Goal: Check status: Check status

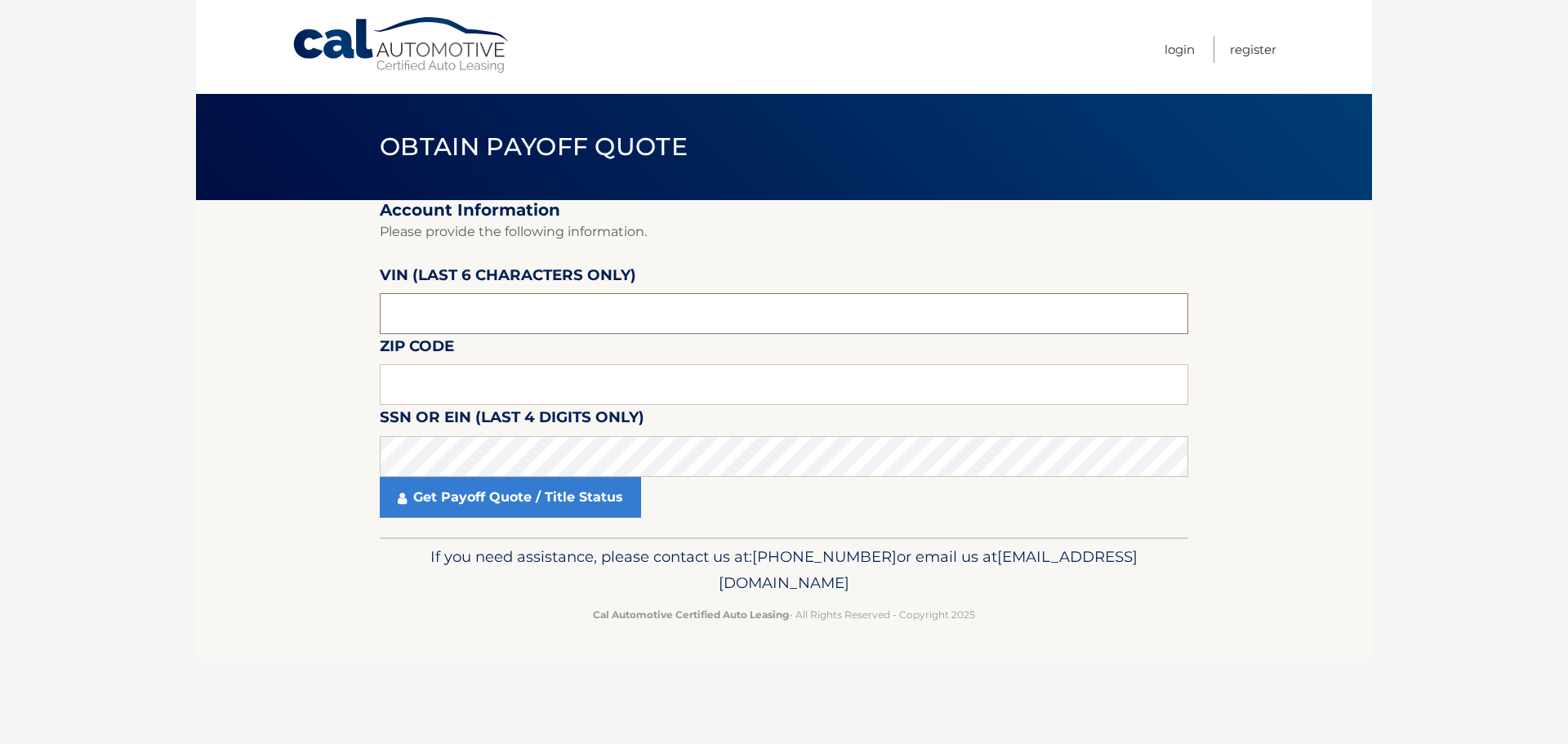
click at [525, 320] on input "text" at bounding box center [784, 313] width 809 height 41
click at [432, 311] on input "text" at bounding box center [784, 313] width 809 height 41
drag, startPoint x: 406, startPoint y: 324, endPoint x: 406, endPoint y: 313, distance: 11.0
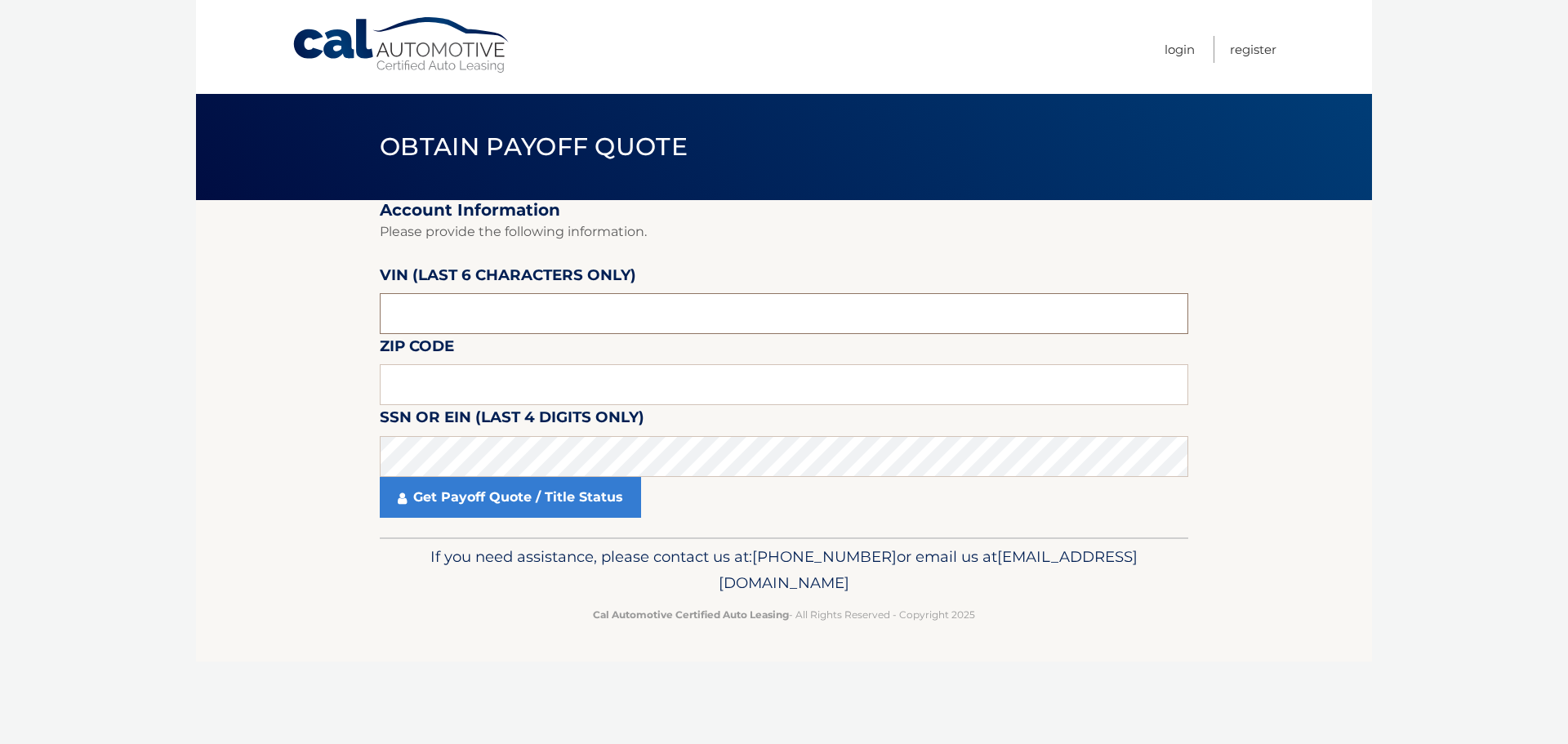
click at [406, 323] on input "text" at bounding box center [784, 313] width 809 height 41
type input "107825"
click at [417, 387] on input "text" at bounding box center [784, 385] width 809 height 41
click at [430, 386] on input "text" at bounding box center [784, 385] width 809 height 41
click at [427, 380] on input "text" at bounding box center [784, 385] width 809 height 41
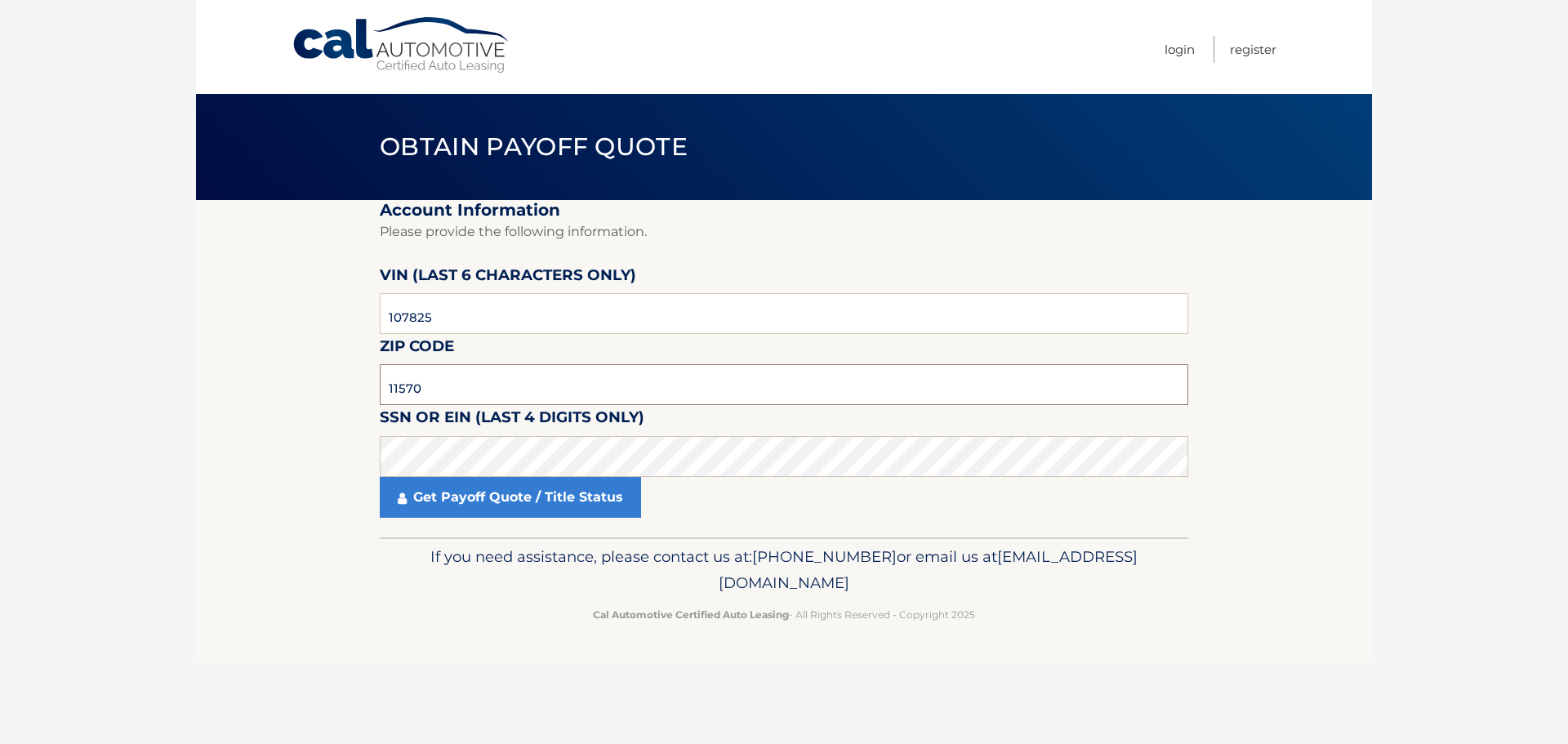
type input "11570"
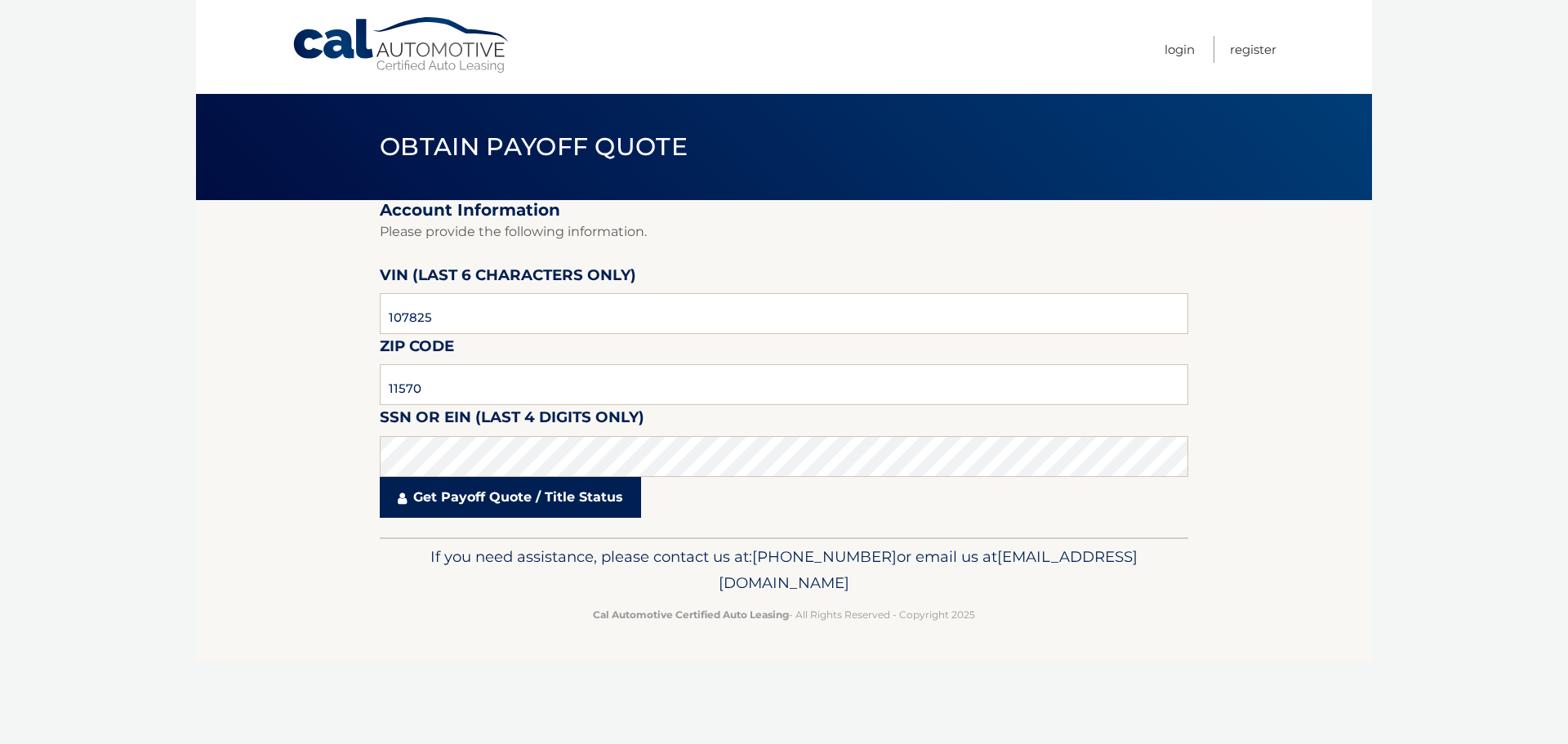
click at [465, 513] on link "Get Payoff Quote / Title Status" at bounding box center [510, 497] width 261 height 41
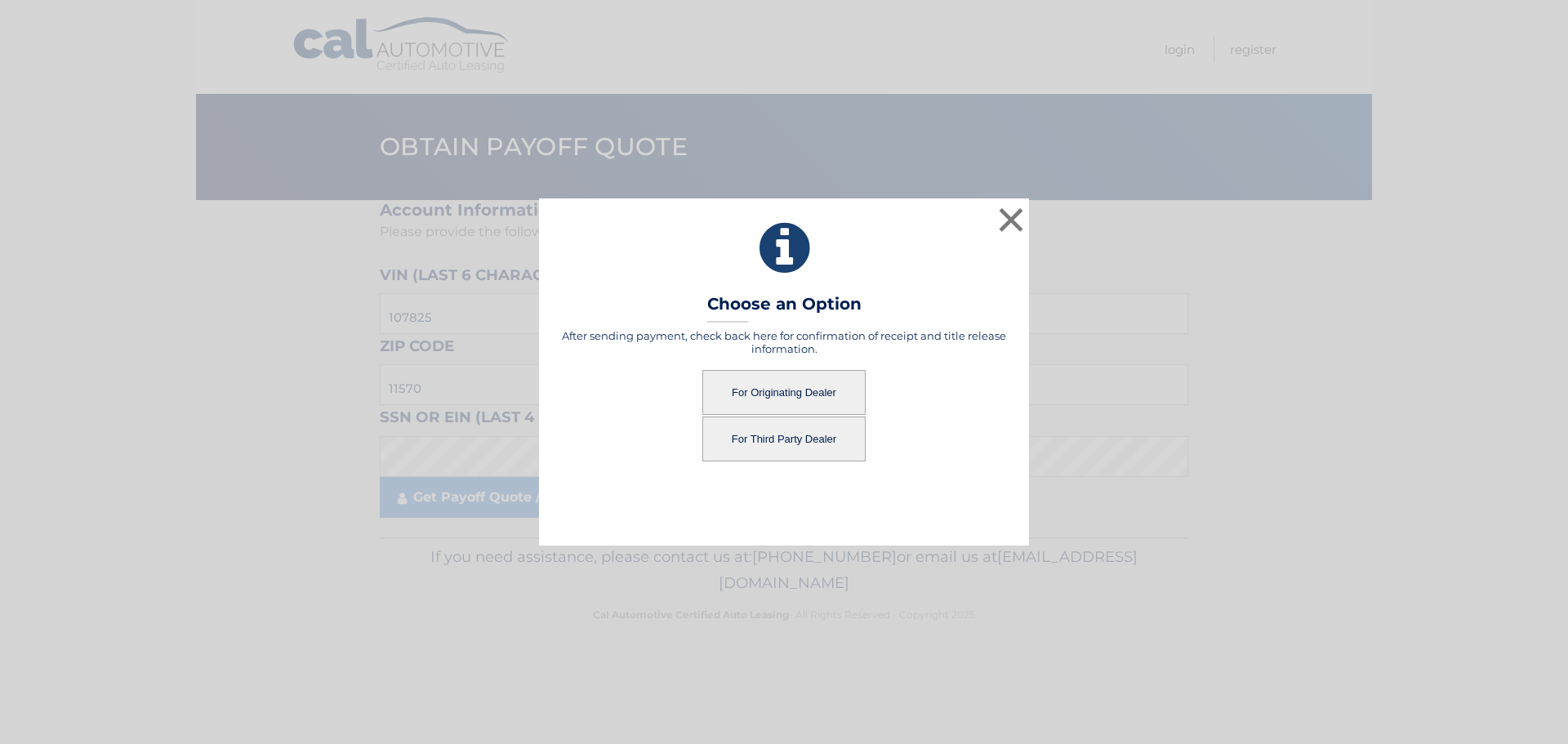
click at [825, 381] on button "For Originating Dealer" at bounding box center [784, 392] width 163 height 45
click at [801, 397] on button "For Originating Dealer" at bounding box center [784, 392] width 163 height 45
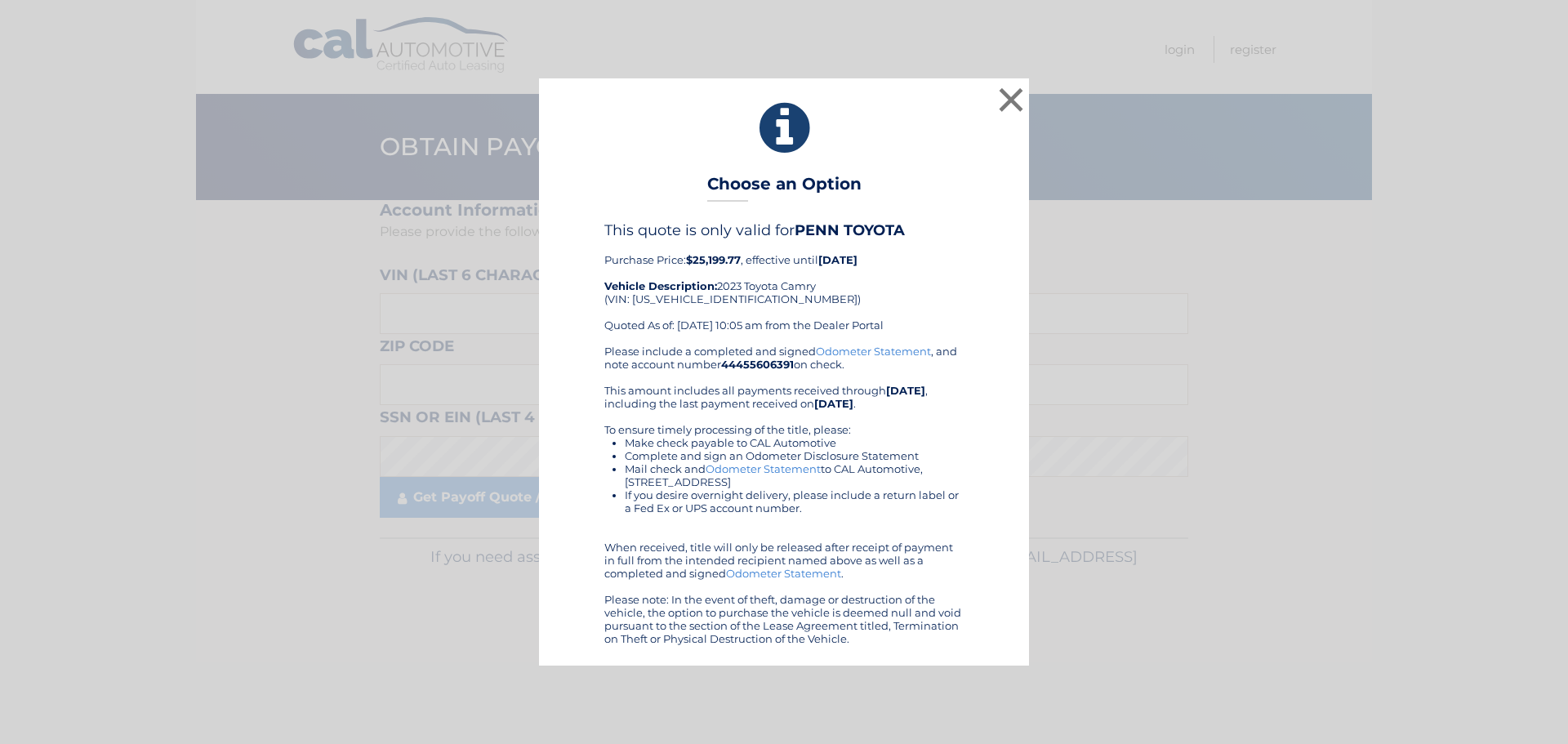
click at [875, 550] on div "Please include a completed and signed Odometer Statement , and note account num…" at bounding box center [784, 494] width 360 height 301
drag, startPoint x: 854, startPoint y: 638, endPoint x: 624, endPoint y: 199, distance: 495.6
click at [565, 188] on div "× Choose an Option This quote is only valid for PENN TOYOTA Purchase Price: $25…" at bounding box center [784, 372] width 490 height 586
click at [708, 487] on li "Mail check and Odometer Statement to CAL Automotive, 4556 South Broad Street Ya…" at bounding box center [794, 475] width 339 height 26
click at [974, 537] on div "This quote is only valid for PENN TOYOTA Purchase Price: $25,199.77 , effective…" at bounding box center [784, 432] width 449 height 423
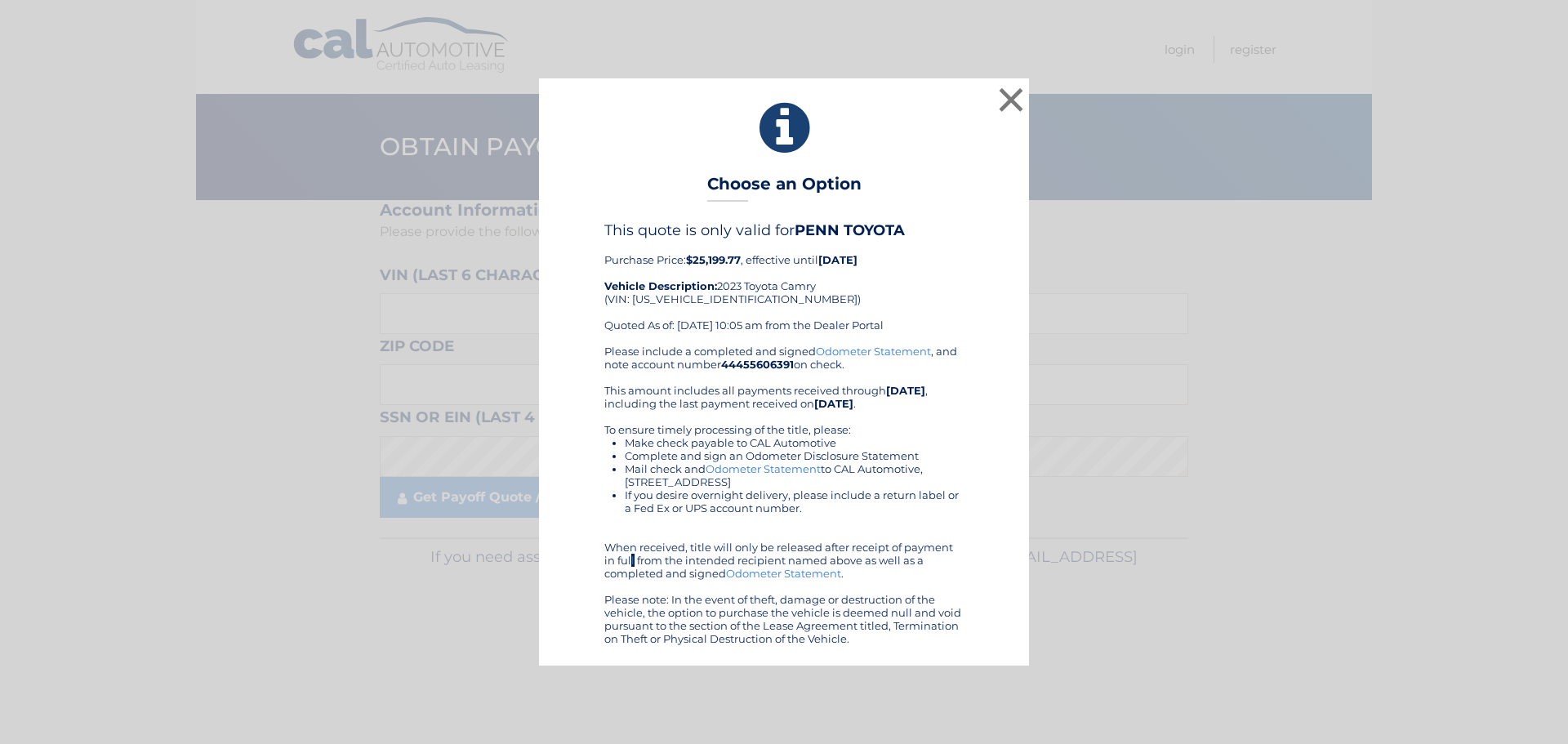
click at [939, 570] on div "Please include a completed and signed Odometer Statement , and note account num…" at bounding box center [784, 494] width 360 height 301
click at [800, 573] on link "Odometer Statement" at bounding box center [783, 573] width 115 height 13
click at [1007, 104] on button "×" at bounding box center [1011, 99] width 33 height 33
